Goal: Transaction & Acquisition: Purchase product/service

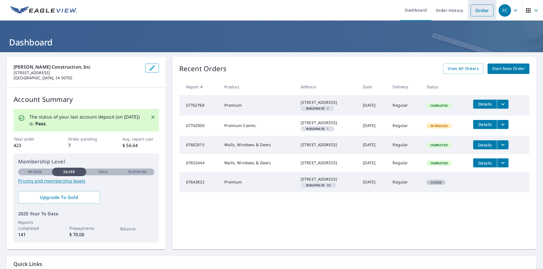
click at [475, 12] on link "Order" at bounding box center [481, 11] width 23 height 12
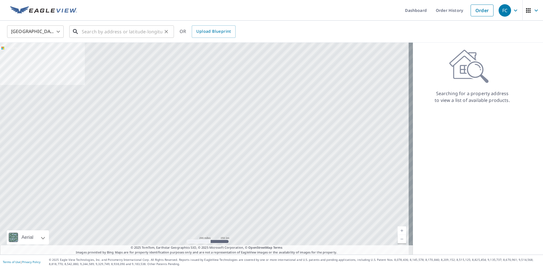
click at [100, 33] on input "text" at bounding box center [122, 32] width 81 height 16
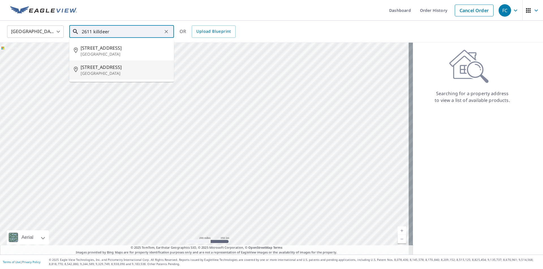
click at [107, 71] on p "[GEOGRAPHIC_DATA]" at bounding box center [125, 74] width 89 height 6
type input "[STREET_ADDRESS]"
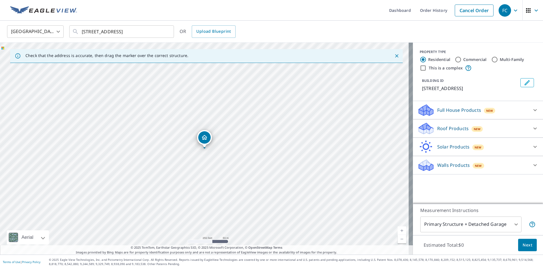
click at [422, 166] on icon at bounding box center [426, 167] width 14 height 7
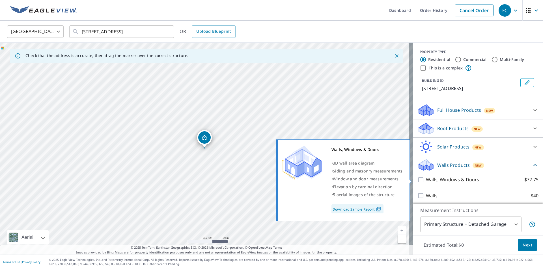
click at [417, 181] on input "Walls, Windows & Doors $72.75" at bounding box center [421, 180] width 8 height 7
checkbox input "true"
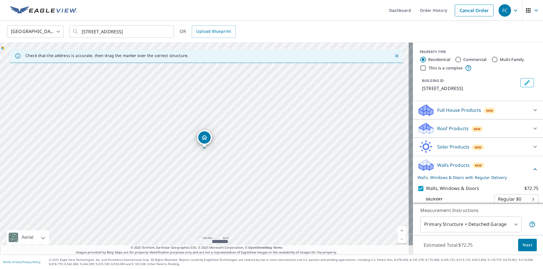
click at [399, 229] on link "Current Level 17, Zoom In" at bounding box center [402, 231] width 8 height 8
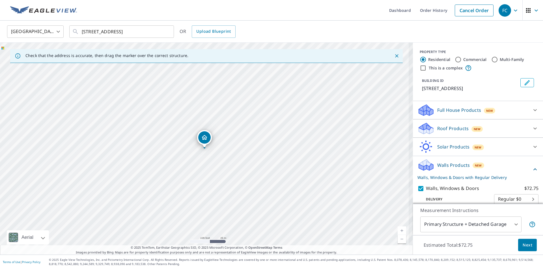
click at [399, 229] on link "Current Level 18, Zoom In" at bounding box center [402, 231] width 8 height 8
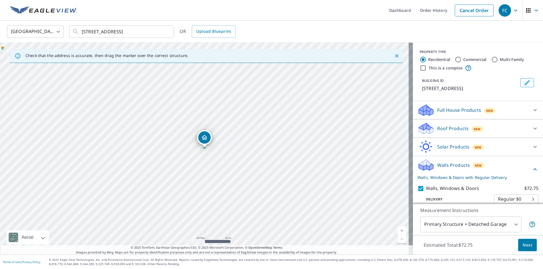
click at [399, 229] on link "Current Level 19, Zoom In" at bounding box center [402, 231] width 8 height 8
click at [524, 246] on span "Next" at bounding box center [528, 245] width 10 height 7
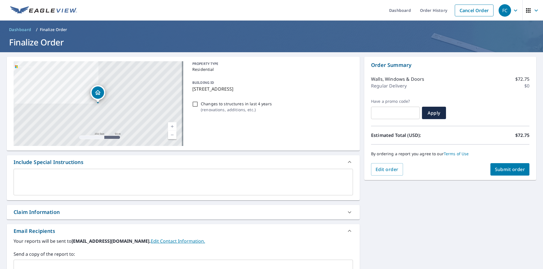
click at [509, 172] on span "Submit order" at bounding box center [510, 170] width 30 height 6
